Goal: Information Seeking & Learning: Learn about a topic

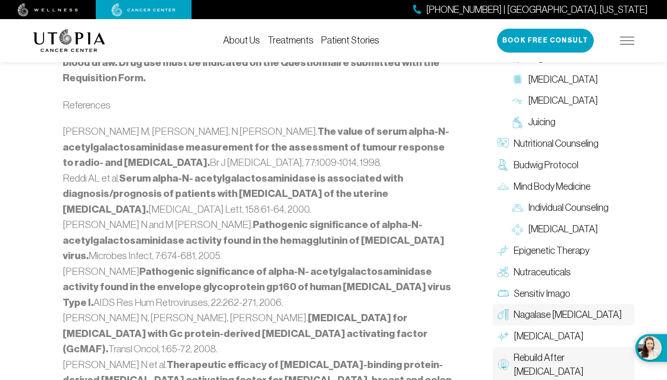
scroll to position [1279, 0]
click at [563, 308] on span "Nagalase [MEDICAL_DATA]" at bounding box center [567, 315] width 108 height 14
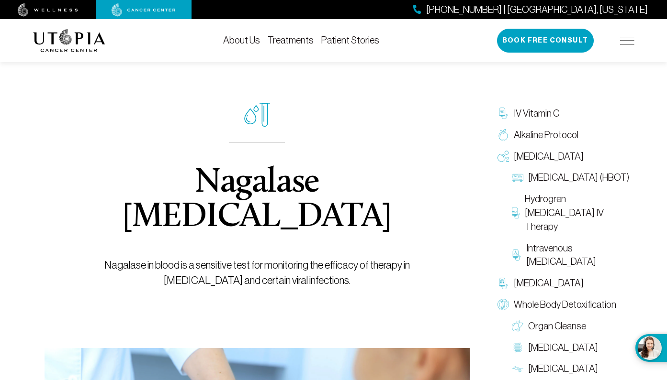
scroll to position [0, 0]
click at [629, 37] on img at bounding box center [627, 41] width 14 height 8
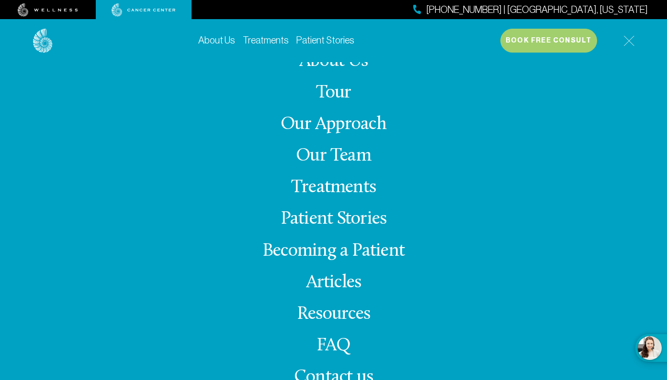
scroll to position [5, 0]
click at [336, 345] on link "FAQ" at bounding box center [333, 346] width 34 height 19
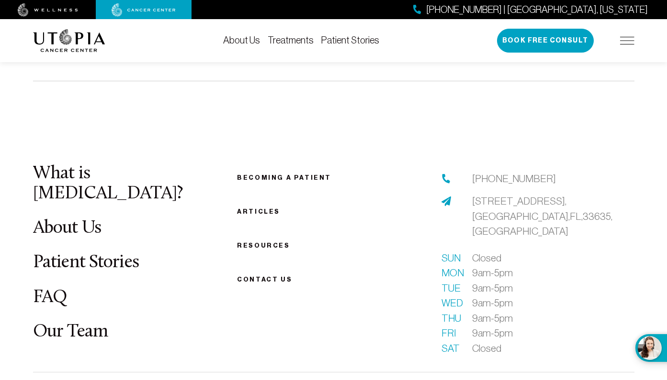
scroll to position [1137, 0]
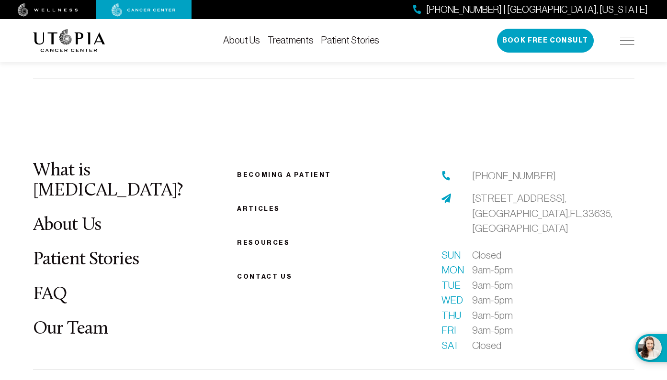
click at [266, 171] on link "Becoming a patient" at bounding box center [284, 174] width 94 height 7
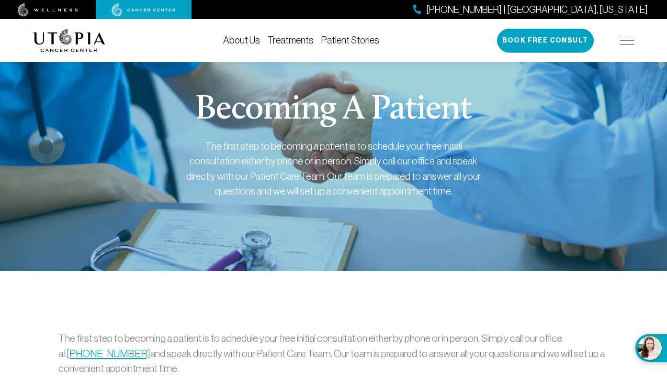
scroll to position [1137, 0]
